Goal: Transaction & Acquisition: Book appointment/travel/reservation

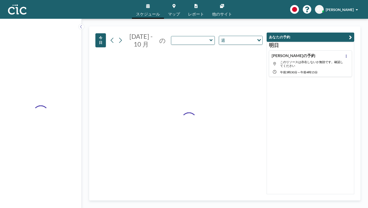
type input "Suzuran"
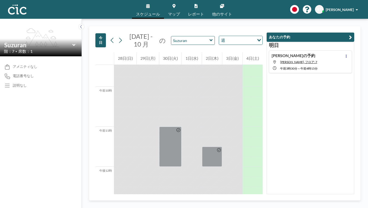
scroll to position [392, 0]
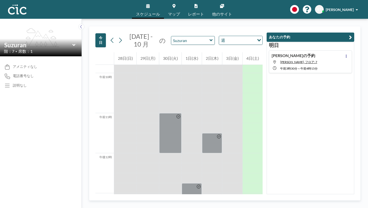
click at [209, 39] on icon at bounding box center [210, 40] width 3 height 2
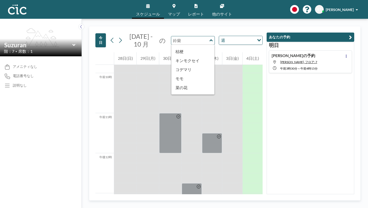
scroll to position [161, 0]
type input "Sumire"
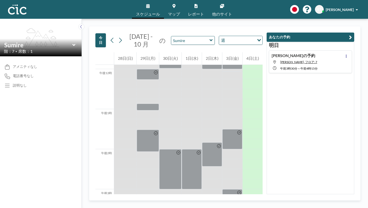
scroll to position [476, 0]
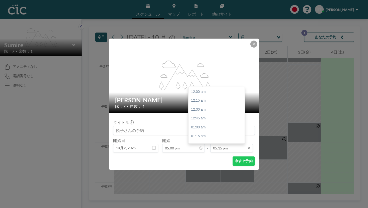
scroll to position [551, 0]
click at [226, 144] on input "05:15 pm" at bounding box center [231, 148] width 43 height 9
click at [205, 177] on div "午後6時" at bounding box center [216, 181] width 56 height 9
type input "06:00 pm"
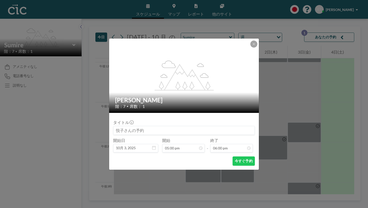
scroll to position [575, 0]
click at [235, 159] on font "今すぐ予約" at bounding box center [244, 161] width 18 height 4
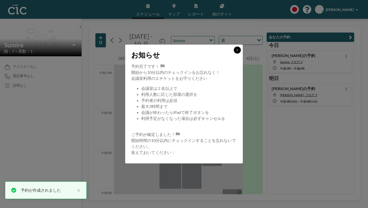
click at [234, 54] on button at bounding box center [237, 50] width 7 height 7
